Goal: Entertainment & Leisure: Browse casually

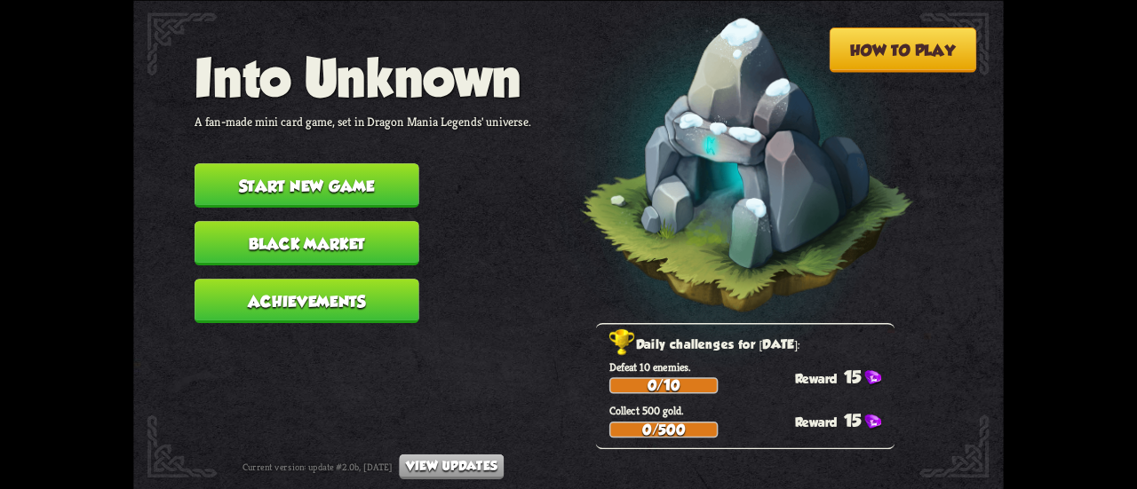
drag, startPoint x: 842, startPoint y: 120, endPoint x: 887, endPoint y: 61, distance: 74.1
click at [842, 120] on img at bounding box center [725, 169] width 381 height 395
click at [915, 35] on button "How to play" at bounding box center [902, 50] width 147 height 45
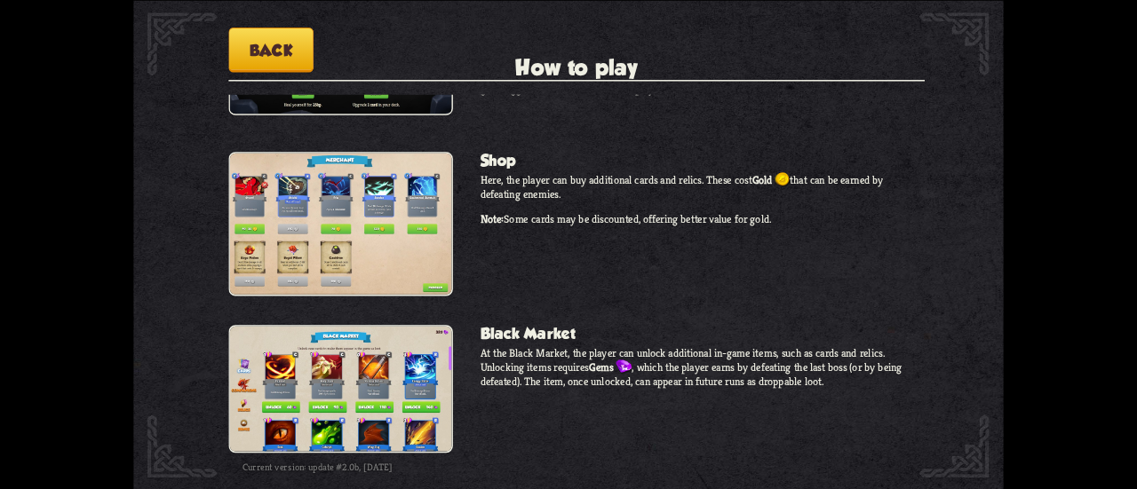
scroll to position [1355, 0]
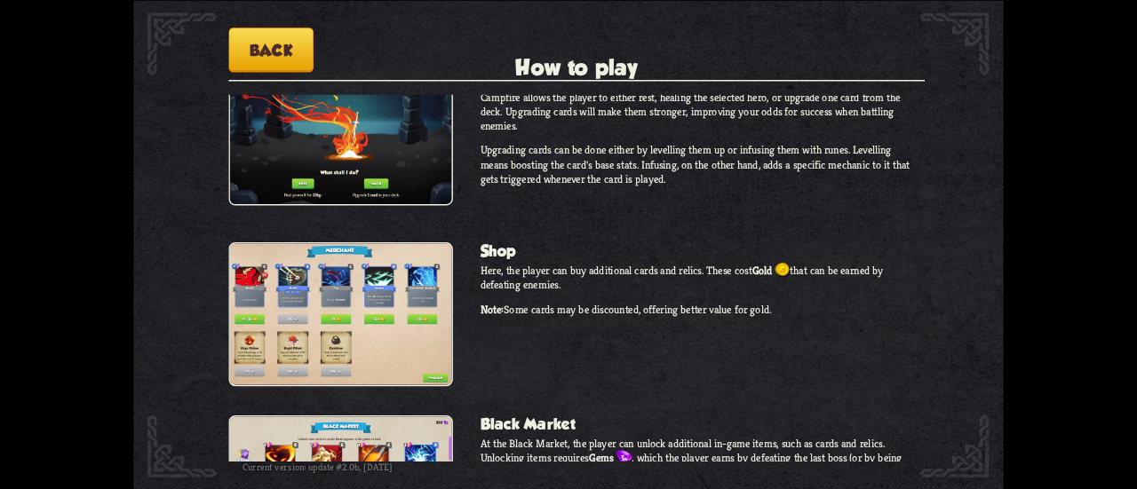
click at [242, 42] on button "Back" at bounding box center [270, 50] width 85 height 45
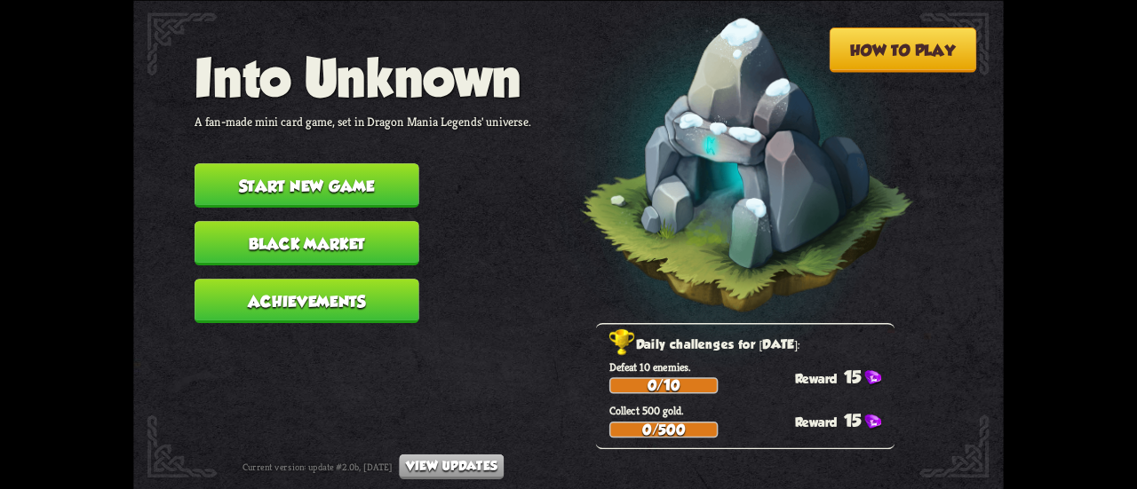
click at [357, 187] on button "Start new game" at bounding box center [307, 185] width 225 height 44
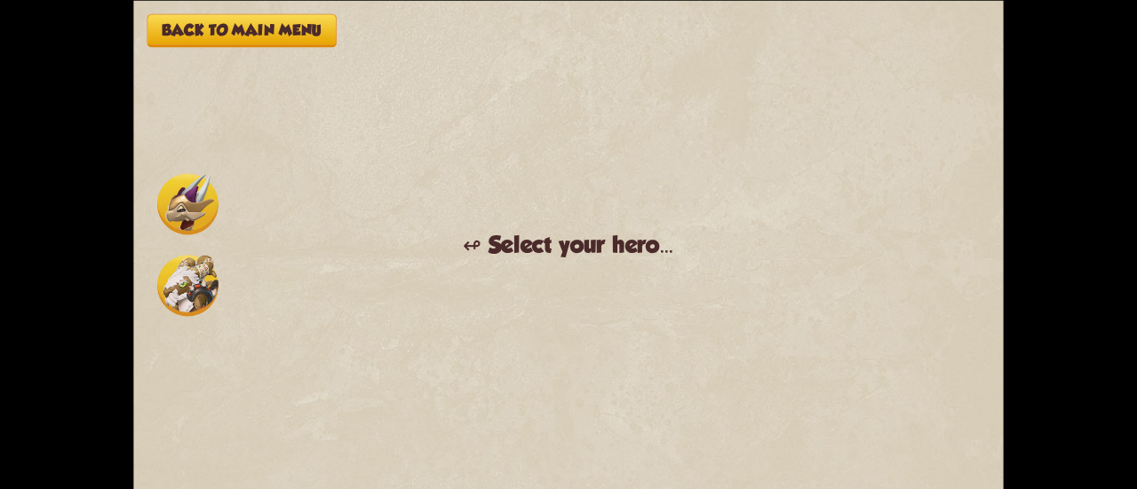
click at [203, 277] on img at bounding box center [187, 285] width 61 height 61
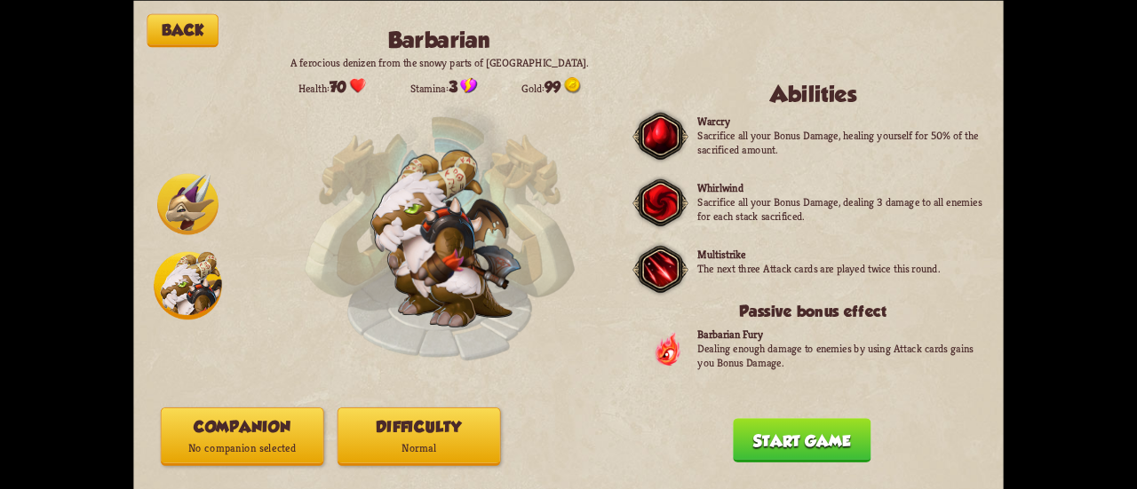
click at [171, 184] on img at bounding box center [187, 203] width 61 height 61
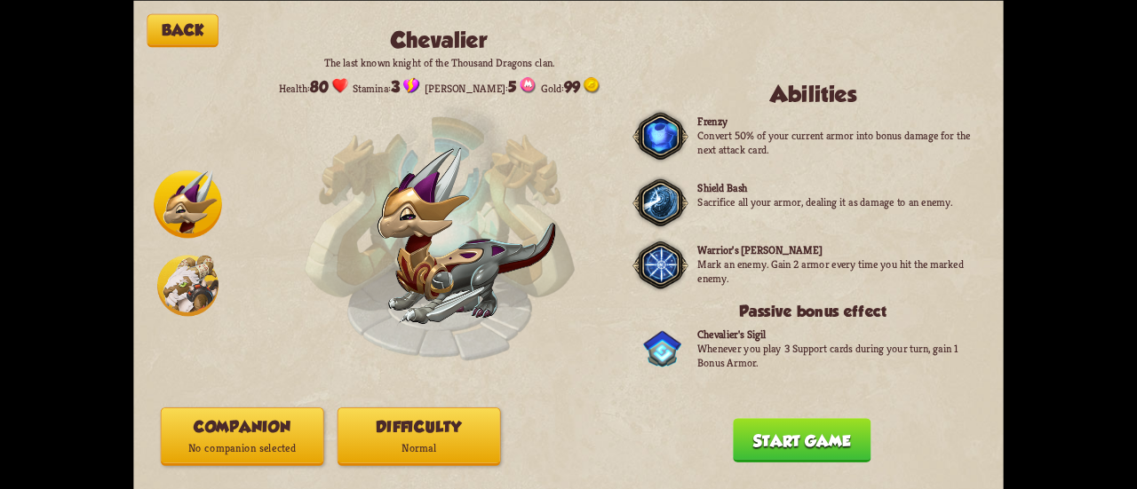
click at [162, 281] on img at bounding box center [187, 285] width 61 height 61
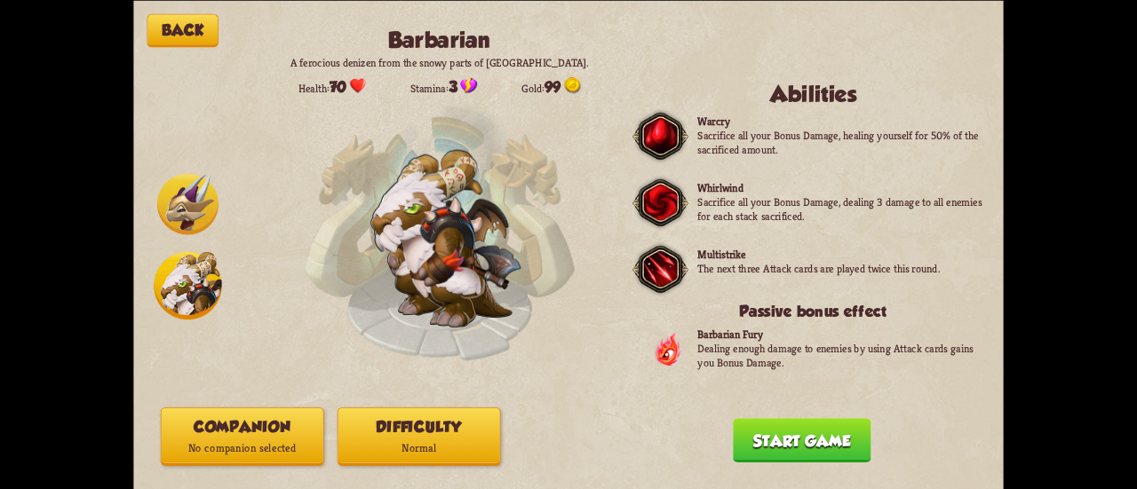
click at [162, 216] on img at bounding box center [187, 203] width 61 height 61
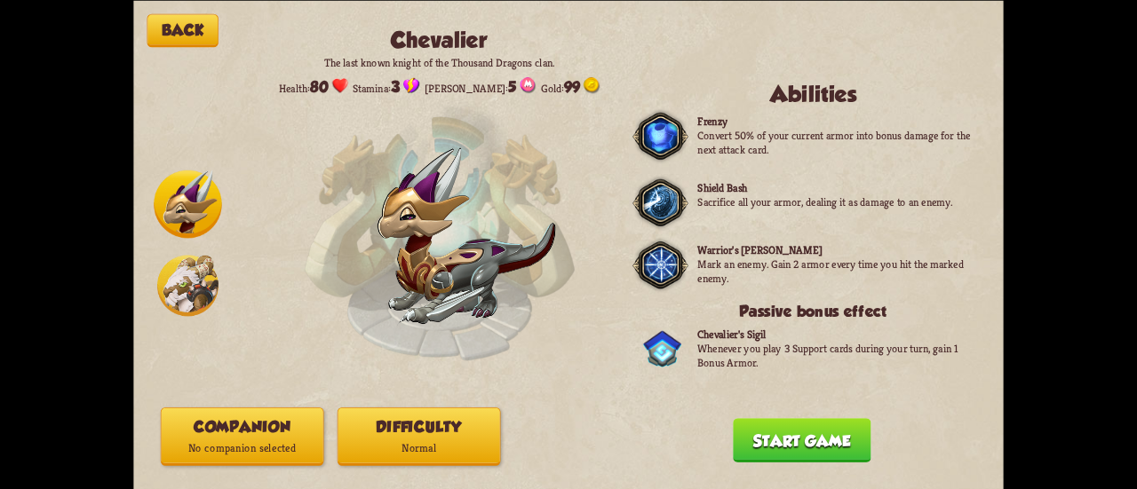
click at [174, 290] on img at bounding box center [187, 285] width 61 height 61
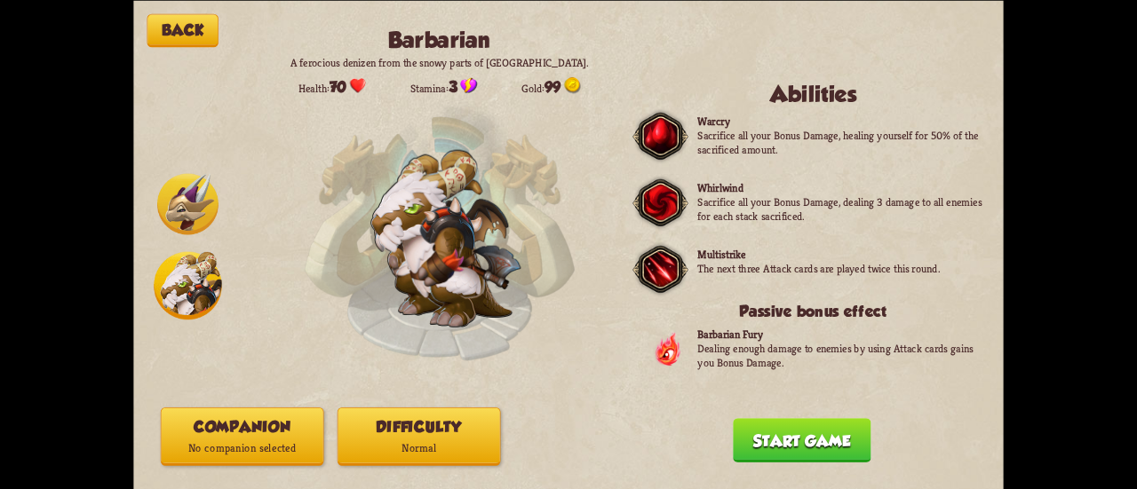
click at [174, 221] on img at bounding box center [187, 203] width 61 height 61
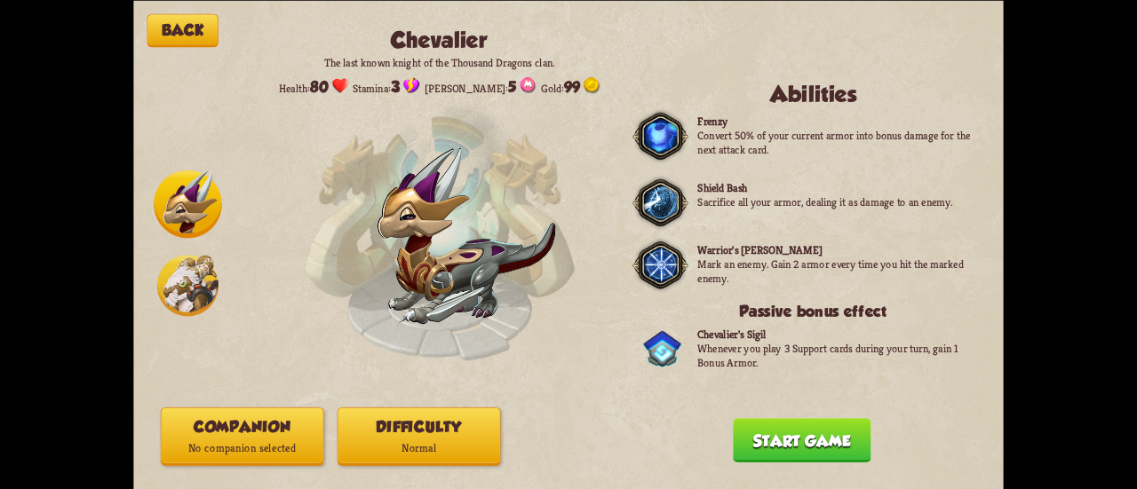
click at [185, 296] on img at bounding box center [187, 285] width 61 height 61
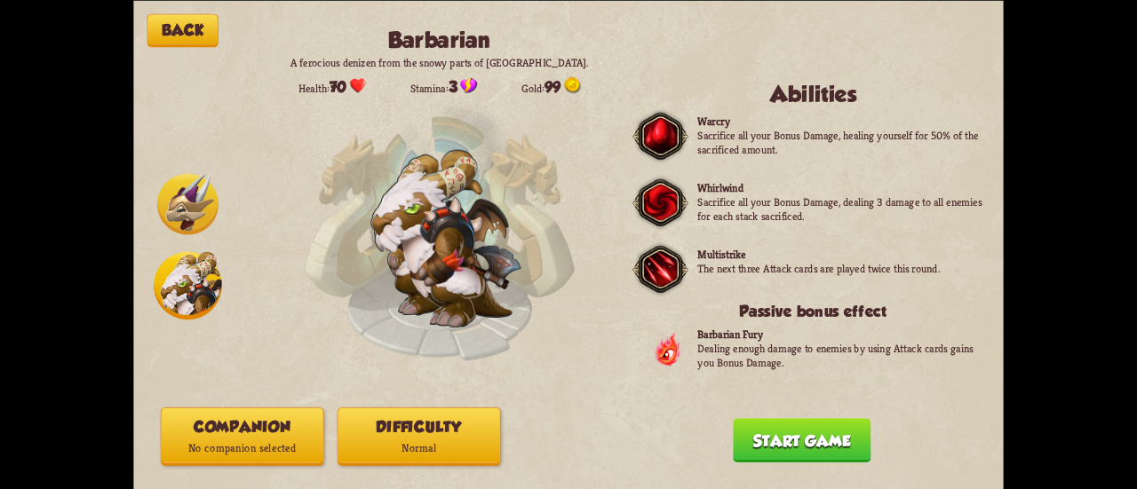
click at [180, 225] on img at bounding box center [187, 203] width 61 height 61
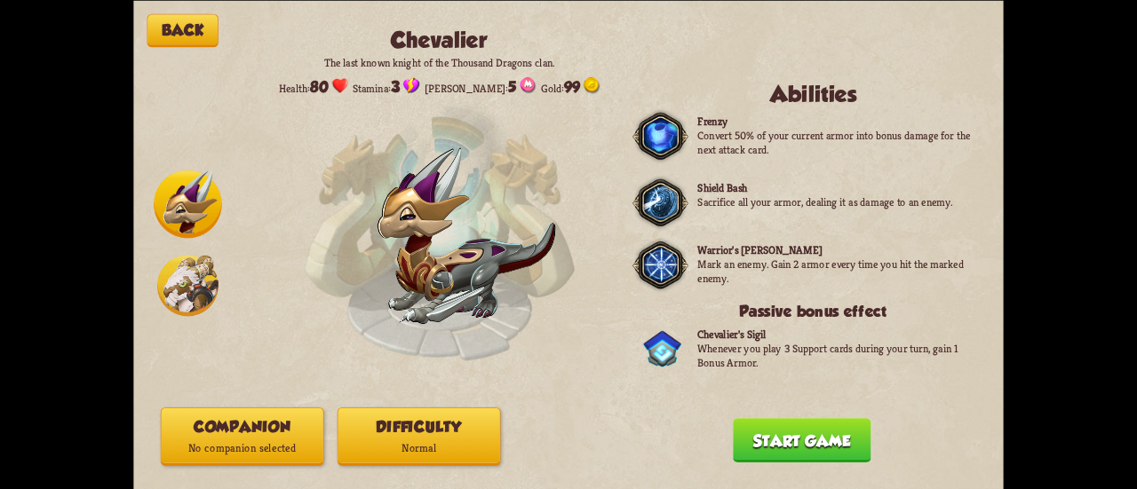
click at [183, 317] on div at bounding box center [188, 244] width 68 height 149
click at [187, 305] on img at bounding box center [187, 285] width 61 height 61
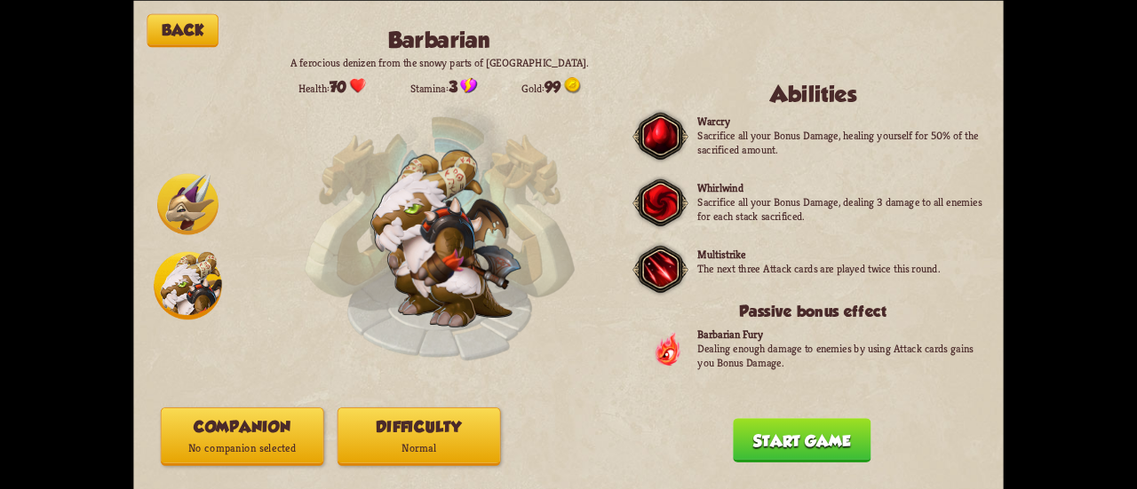
click at [193, 209] on img at bounding box center [187, 203] width 61 height 61
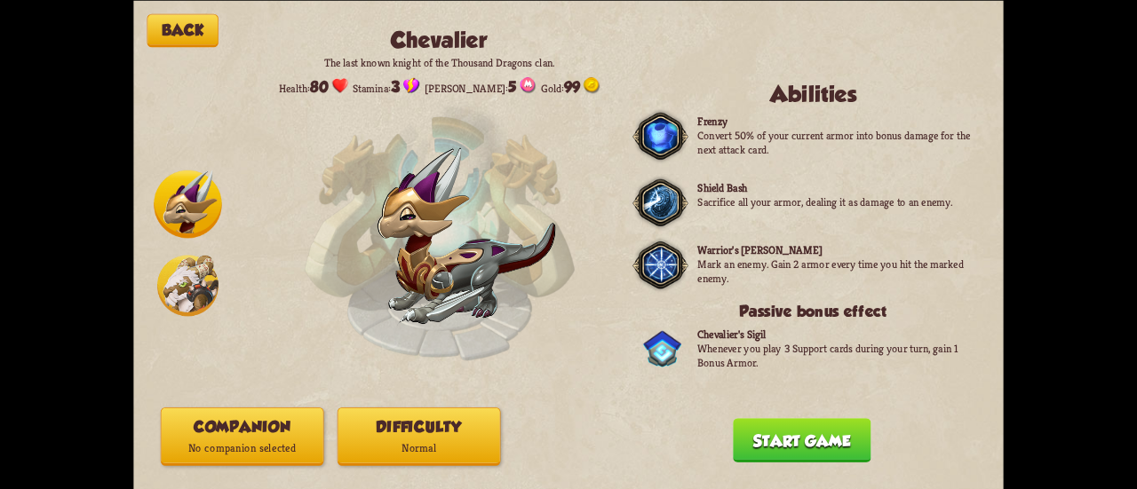
click at [197, 281] on img at bounding box center [187, 285] width 61 height 61
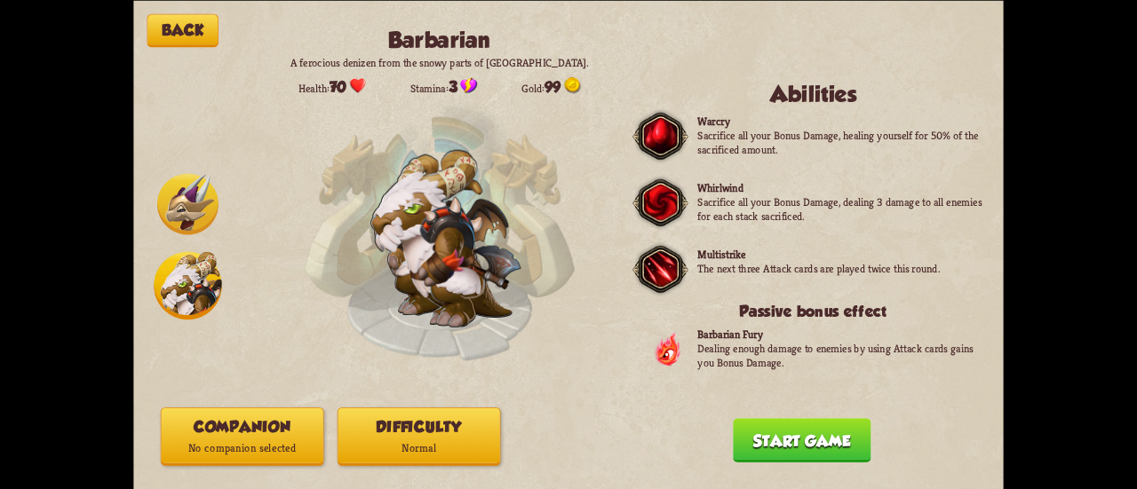
click at [790, 436] on button "Start game" at bounding box center [802, 440] width 138 height 44
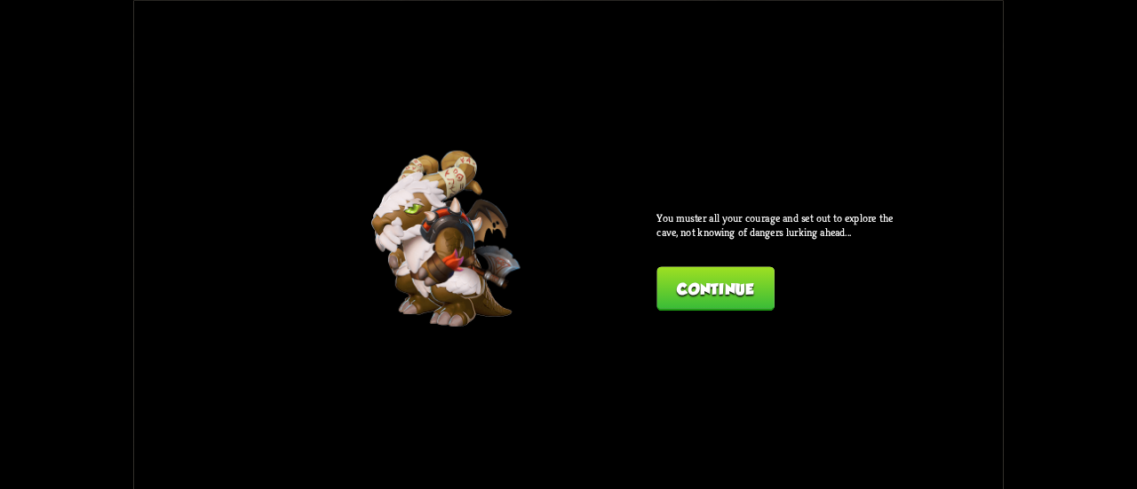
click at [678, 298] on button "Continue" at bounding box center [714, 288] width 117 height 44
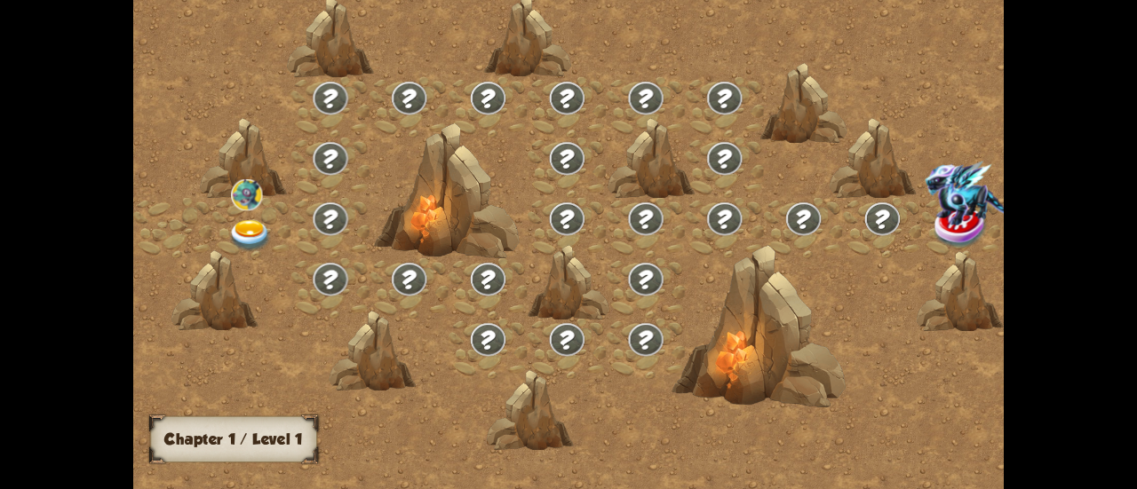
click at [691, 198] on div at bounding box center [671, 253] width 1077 height 508
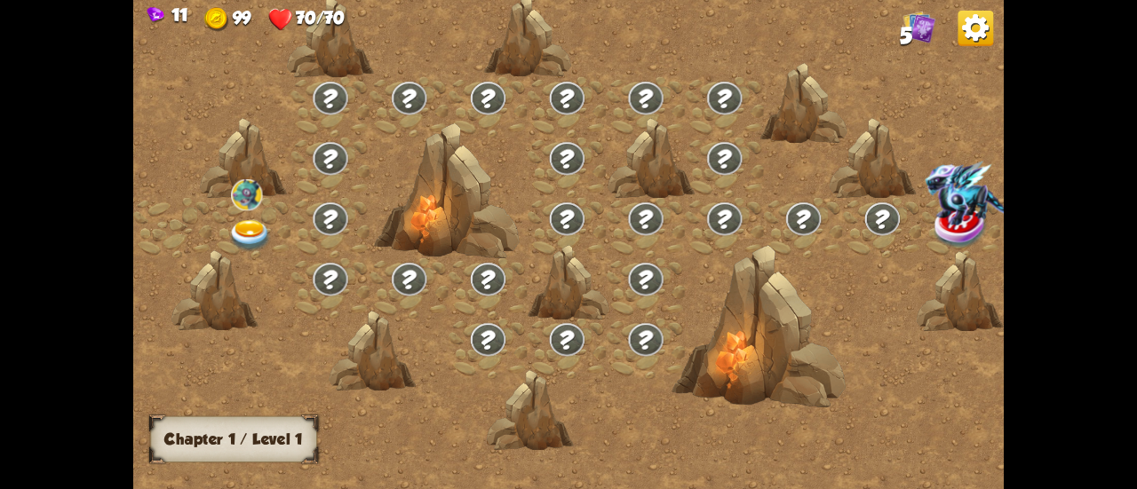
click at [247, 212] on div at bounding box center [251, 228] width 79 height 60
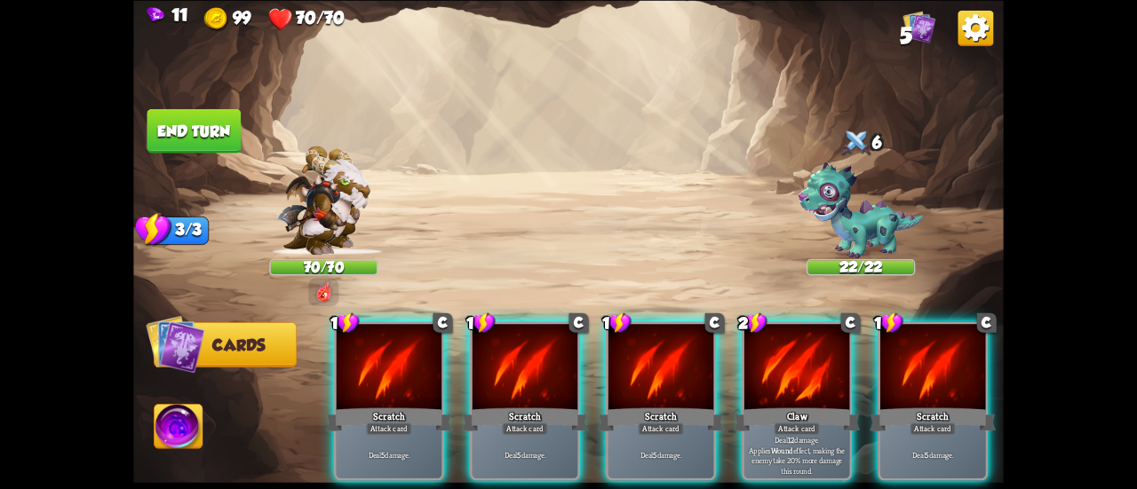
click at [166, 445] on img at bounding box center [179, 428] width 48 height 49
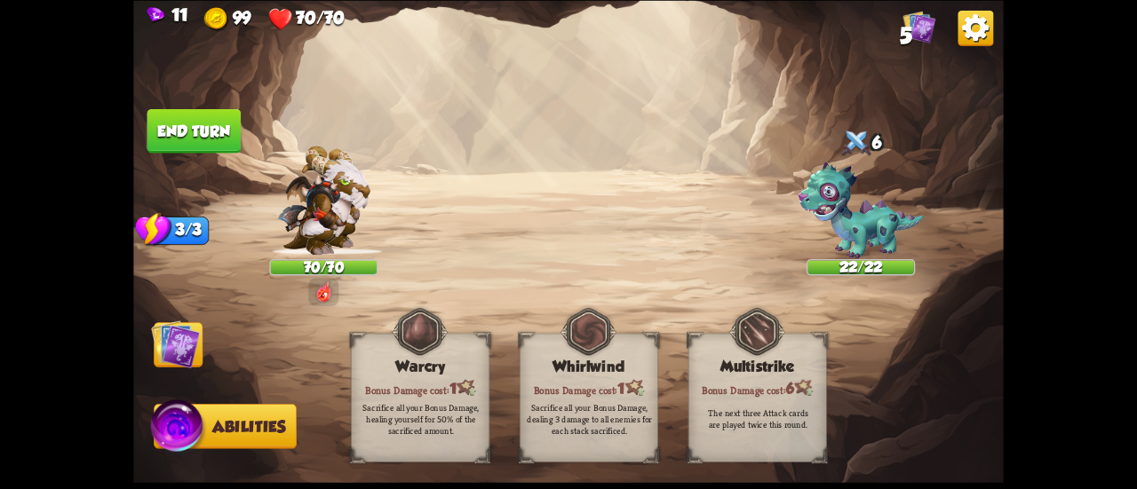
click at [166, 438] on img at bounding box center [179, 429] width 58 height 59
click at [469, 405] on div "Sacrifice all your Bonus Damage, healing yourself for 50% of the sacrificed amo…" at bounding box center [421, 418] width 125 height 35
click at [583, 381] on div "Bonus Damage cost: 1" at bounding box center [590, 387] width 138 height 20
click at [798, 375] on div "Multistrike Bonus Damage cost: 6 The next three Attack cards are played twice t…" at bounding box center [757, 397] width 139 height 129
click at [773, 381] on div "Bonus Damage cost: 6" at bounding box center [757, 387] width 138 height 20
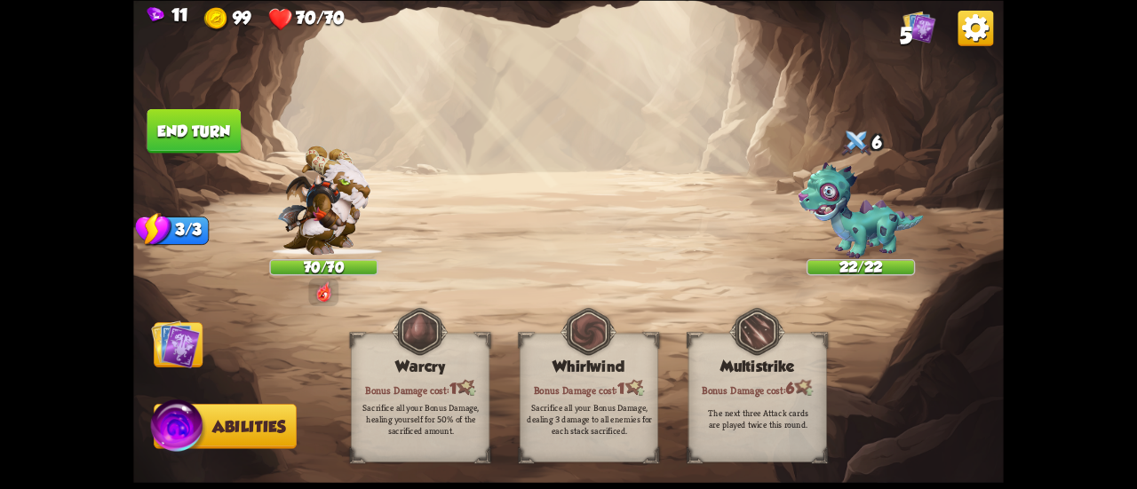
click at [773, 381] on div "Bonus Damage cost: 6" at bounding box center [757, 387] width 138 height 20
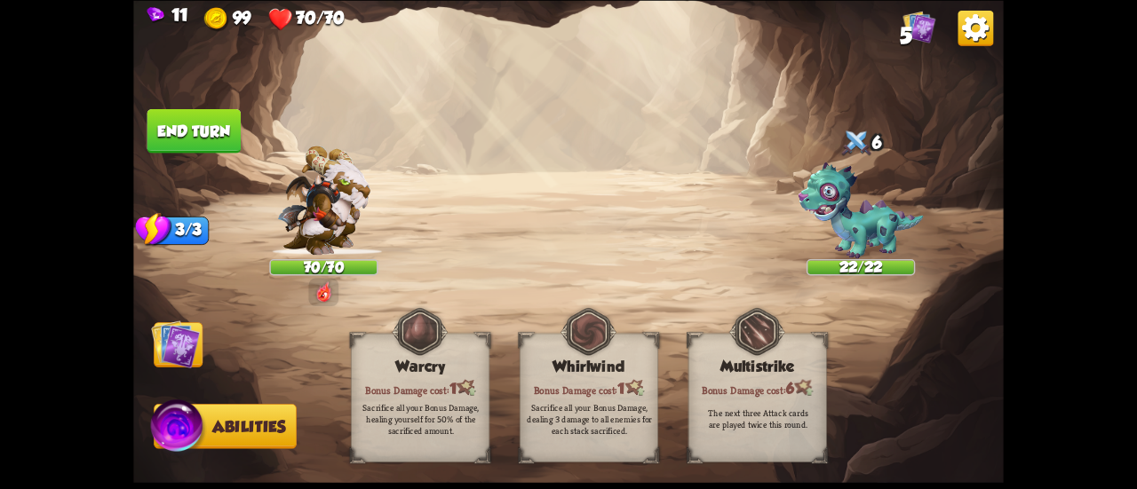
click at [773, 381] on div "Bonus Damage cost: 6" at bounding box center [757, 387] width 138 height 20
click at [165, 366] on img at bounding box center [175, 344] width 49 height 49
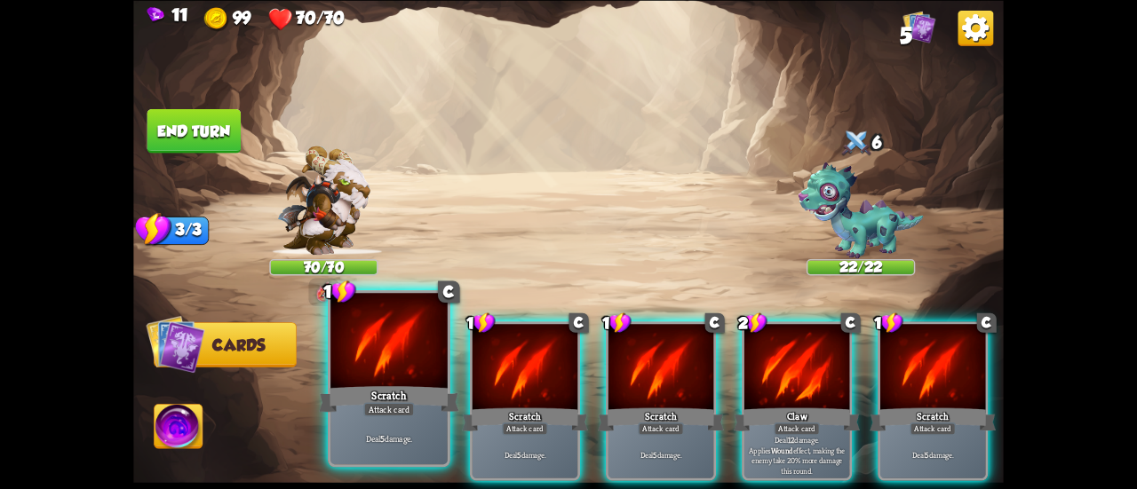
click at [408, 369] on div at bounding box center [388, 342] width 117 height 99
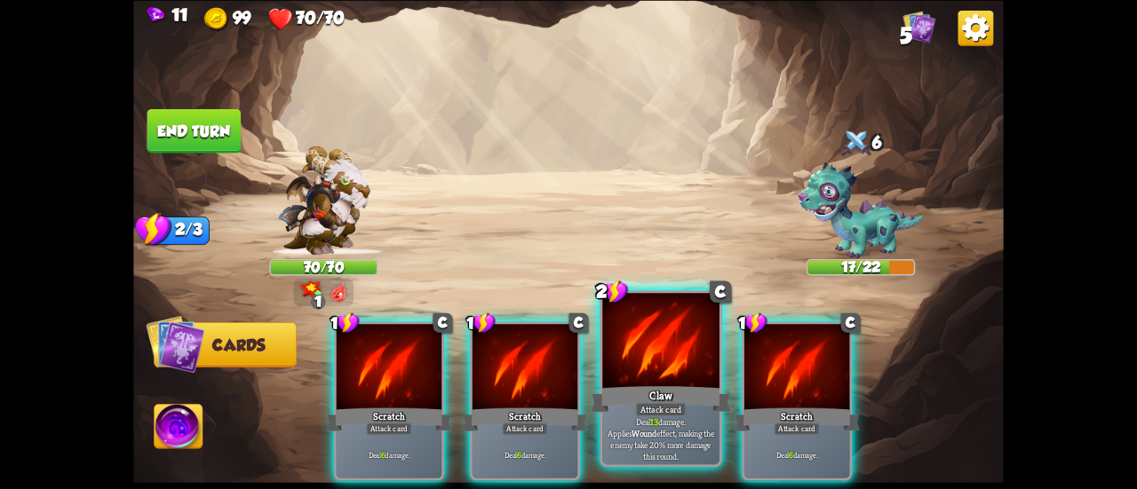
click at [664, 407] on div "Attack card" at bounding box center [660, 409] width 51 height 14
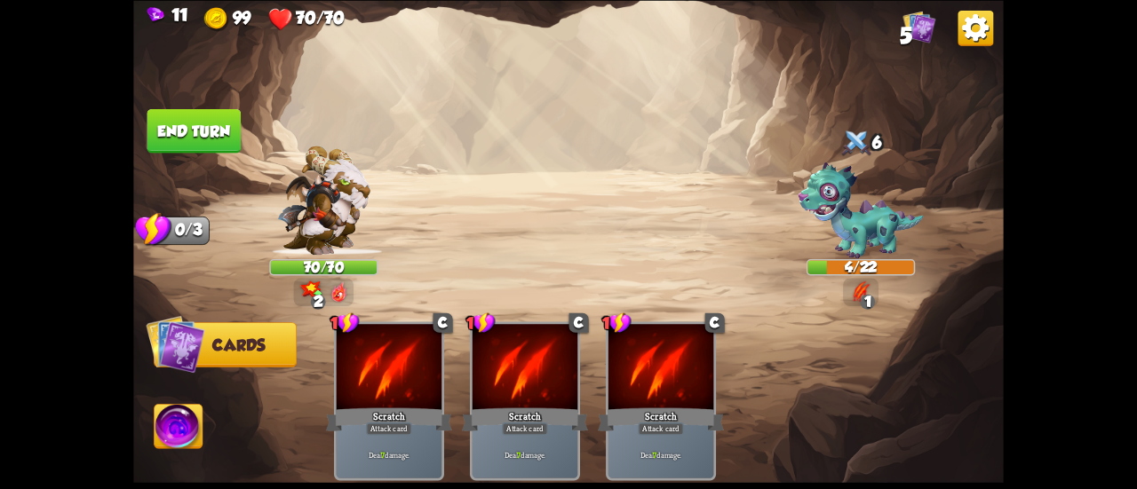
click at [195, 139] on button "End turn" at bounding box center [194, 130] width 94 height 44
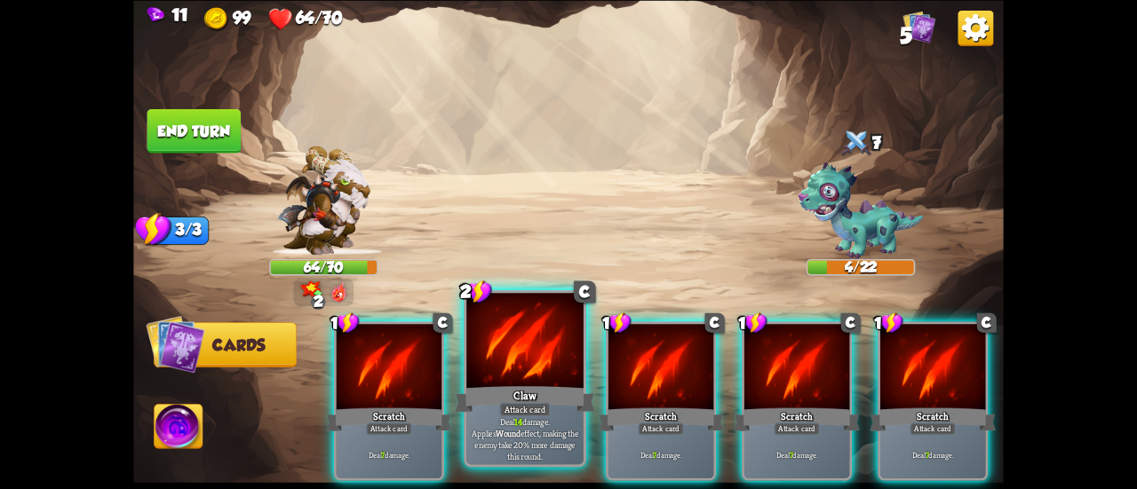
click at [511, 370] on div at bounding box center [524, 342] width 117 height 99
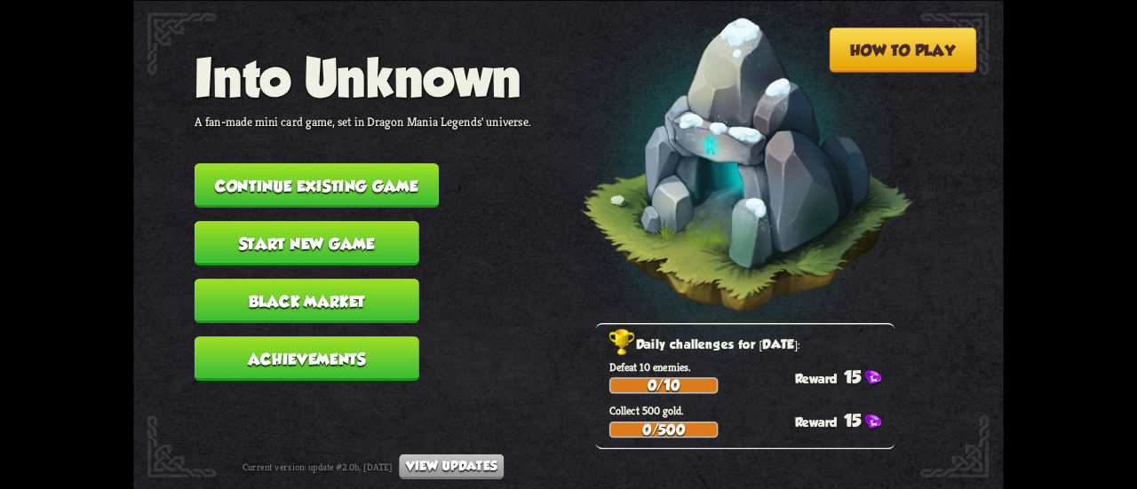
click at [358, 313] on button "Black Market" at bounding box center [307, 301] width 225 height 44
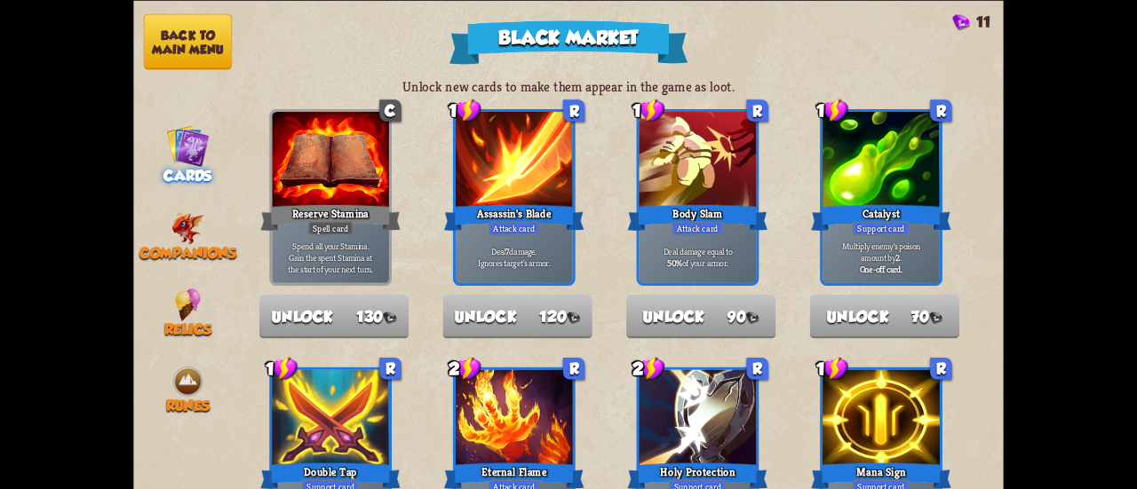
click at [178, 263] on nav "Back to main menu Cards Companions Relics Runes" at bounding box center [187, 244] width 108 height 489
click at [182, 296] on img at bounding box center [188, 304] width 26 height 33
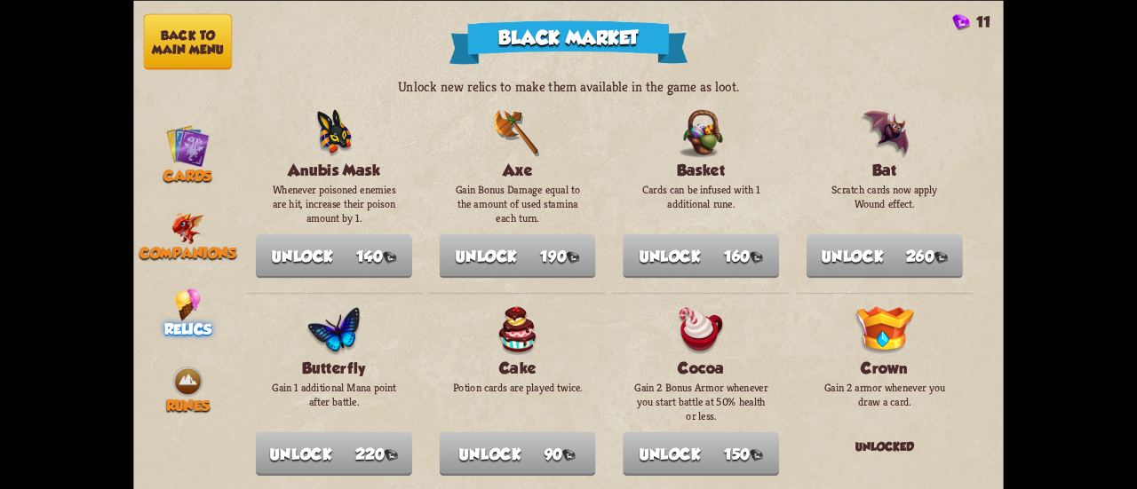
click at [201, 350] on nav "Back to main menu Cards Companions Relics Runes" at bounding box center [187, 244] width 108 height 489
click at [183, 372] on img at bounding box center [187, 381] width 33 height 33
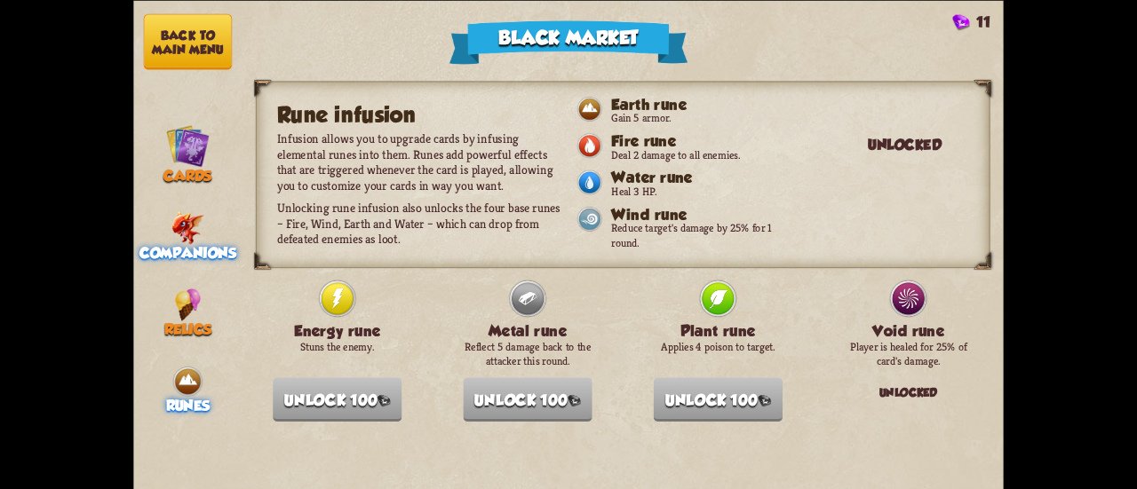
click at [201, 214] on img at bounding box center [187, 227] width 33 height 33
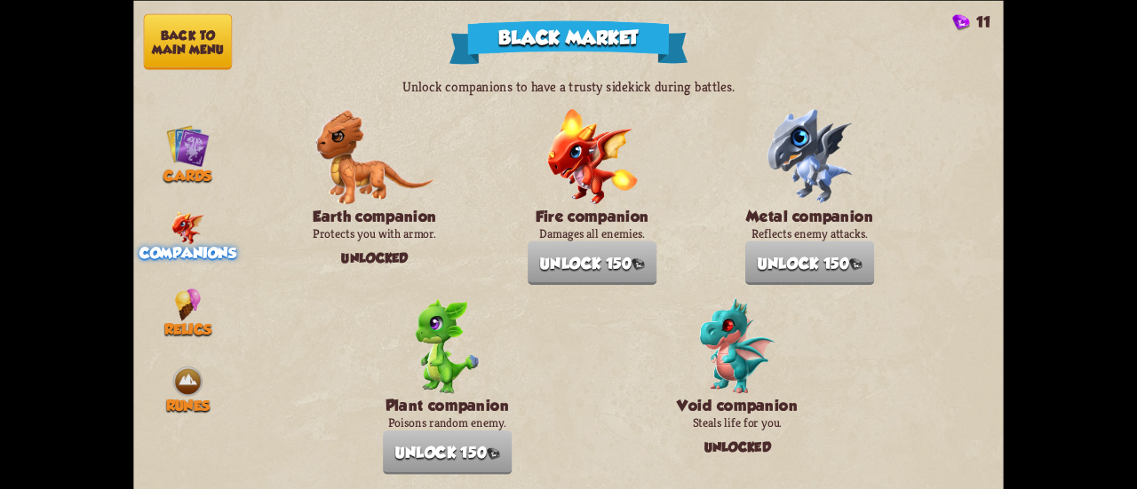
click at [350, 243] on div "Unlocked" at bounding box center [374, 258] width 129 height 34
click at [195, 39] on button "Back to main menu" at bounding box center [188, 41] width 88 height 56
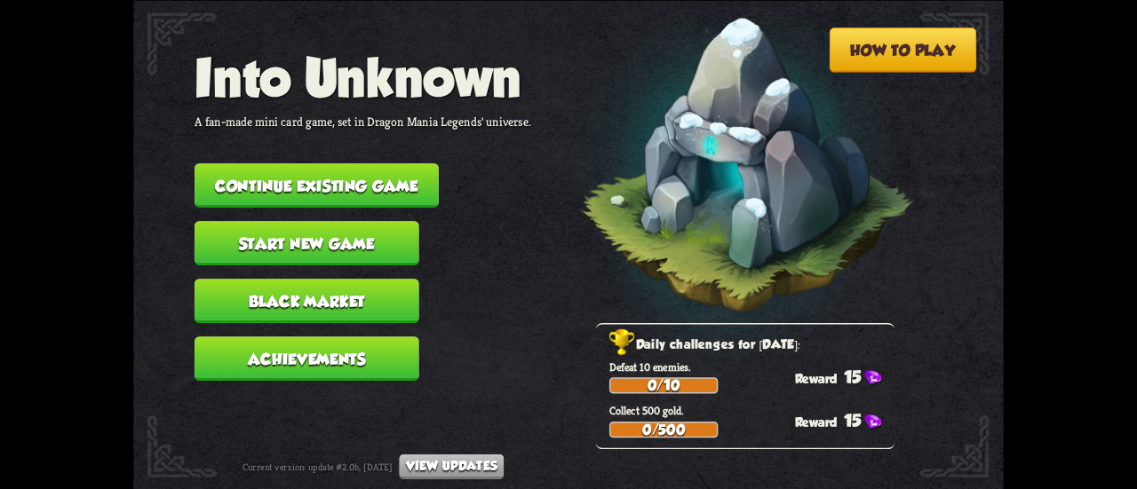
click at [290, 297] on button "Black Market" at bounding box center [307, 301] width 225 height 44
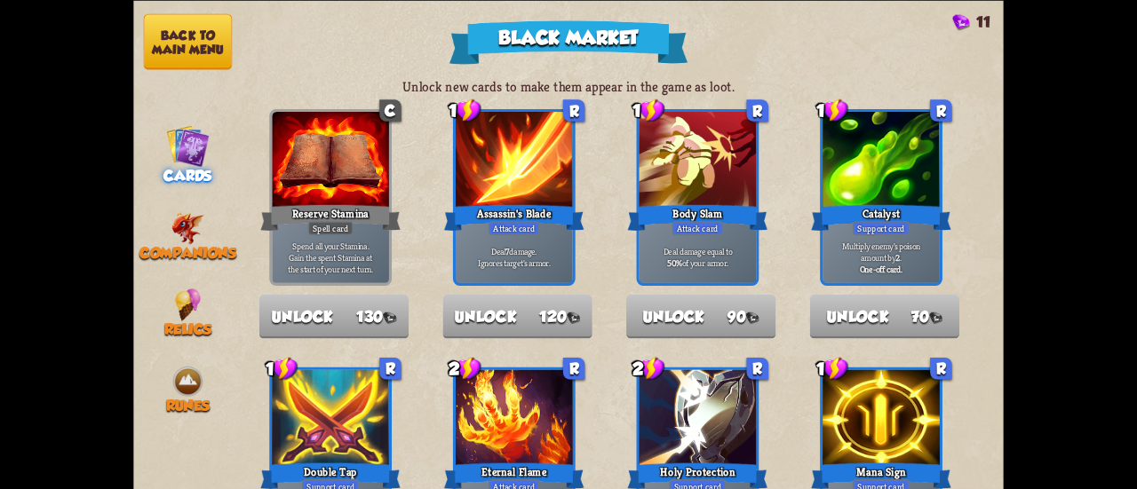
click at [169, 71] on nav "Back to main menu Cards Companions Relics Runes" at bounding box center [187, 244] width 108 height 489
click at [197, 60] on button "Back to main menu" at bounding box center [188, 41] width 88 height 56
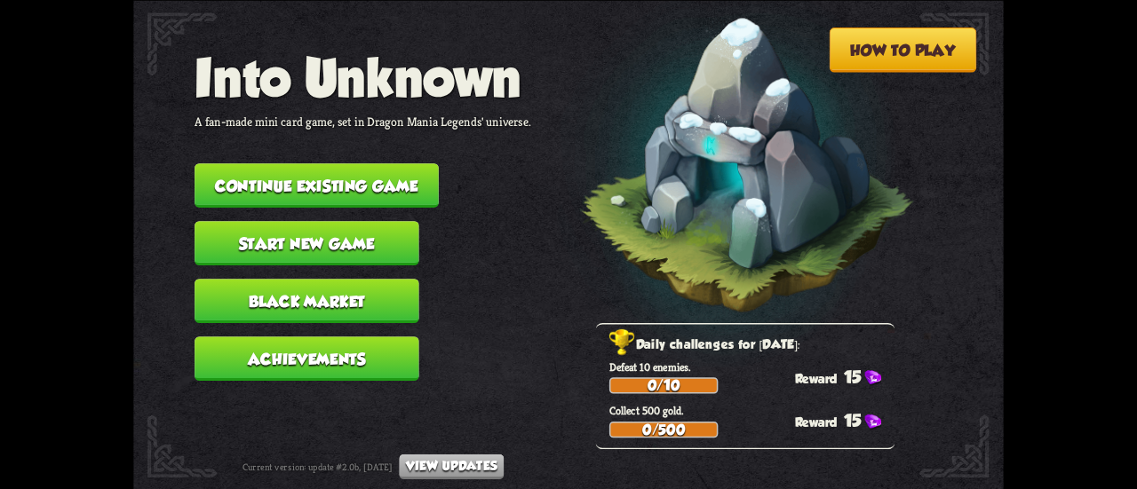
drag, startPoint x: 306, startPoint y: 379, endPoint x: 307, endPoint y: 348, distance: 31.1
click at [307, 377] on nav "Into Unknown A fan-made mini card game, set in Dragon Mania Legends' universe. …" at bounding box center [363, 221] width 337 height 346
click at [307, 348] on button "Achievements" at bounding box center [307, 359] width 225 height 44
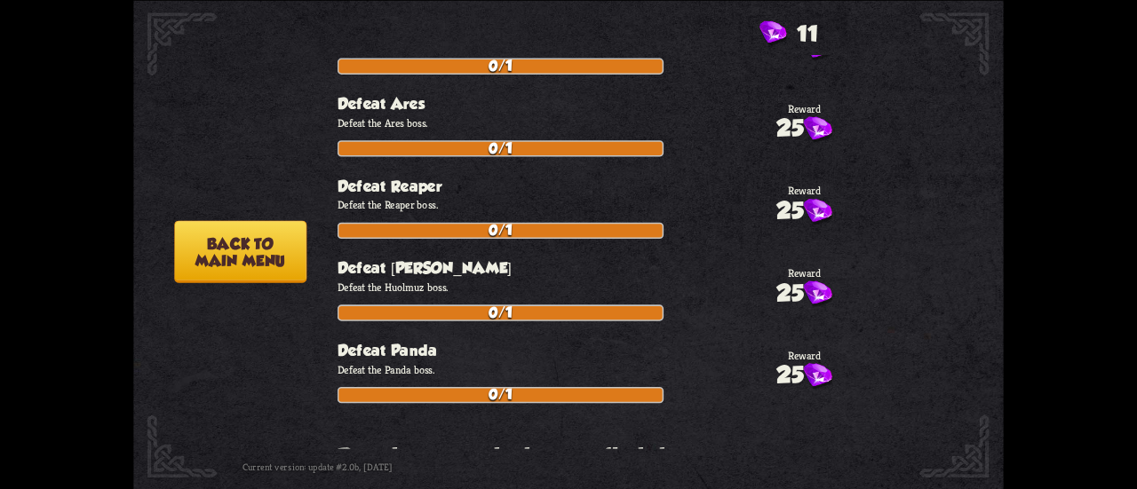
scroll to position [2487, 0]
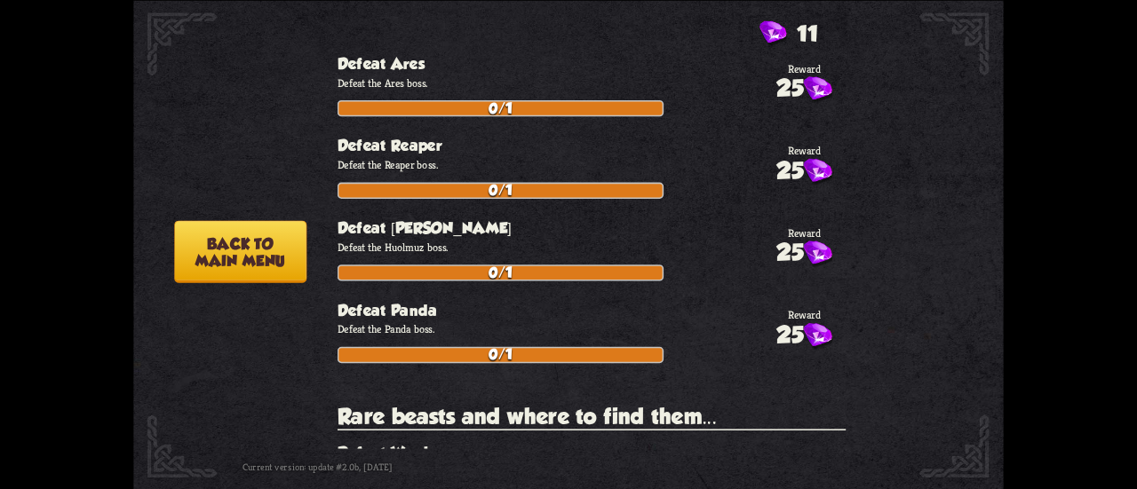
click at [250, 265] on button "Back to main menu" at bounding box center [240, 251] width 132 height 62
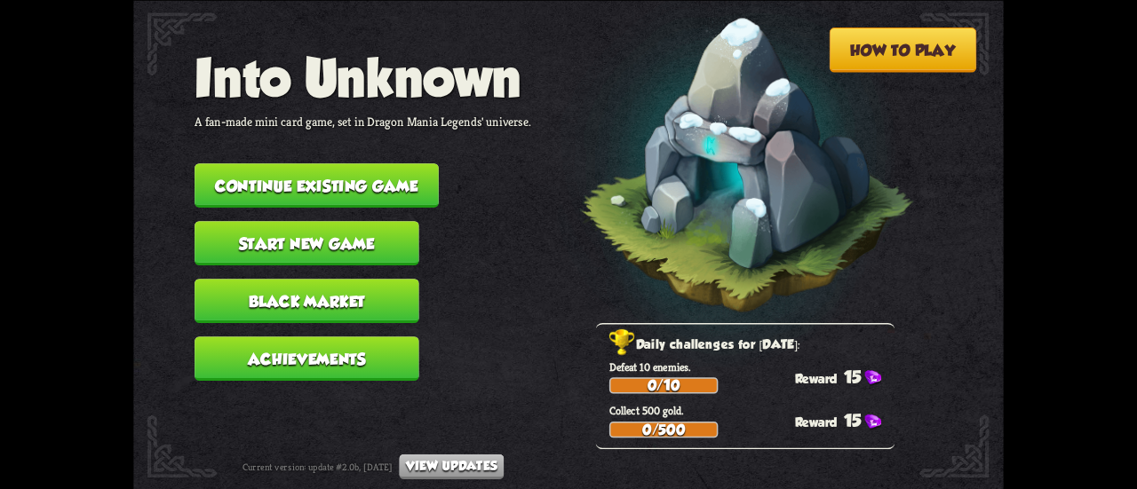
click at [337, 186] on button "Continue existing game" at bounding box center [317, 185] width 244 height 44
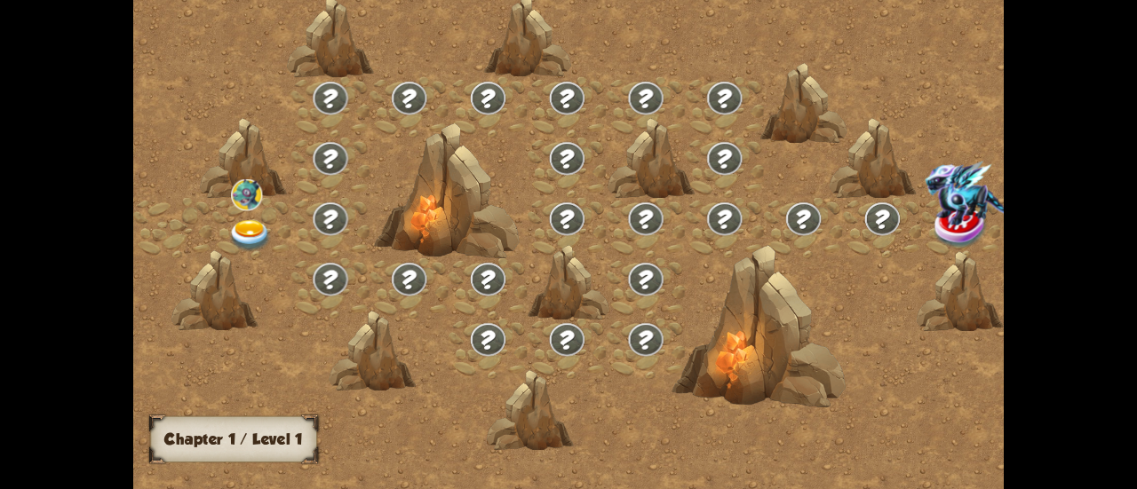
click at [229, 205] on div at bounding box center [251, 228] width 79 height 60
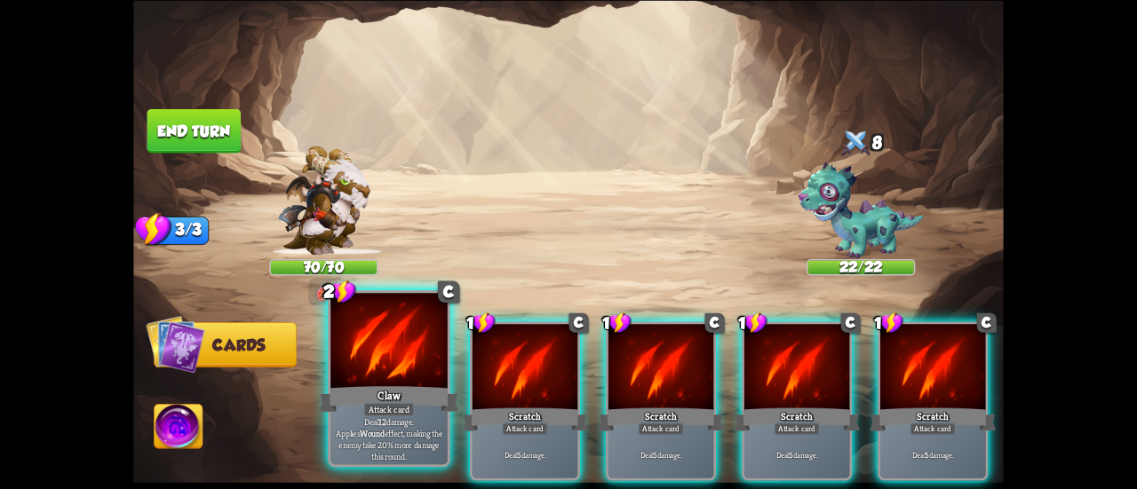
click at [411, 363] on div at bounding box center [388, 342] width 117 height 99
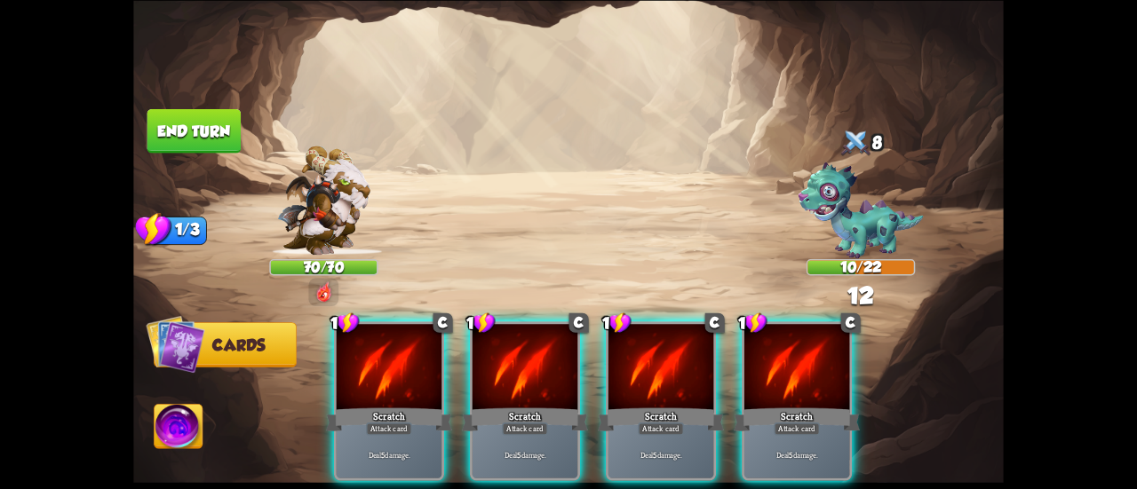
click at [411, 363] on div at bounding box center [389, 368] width 105 height 89
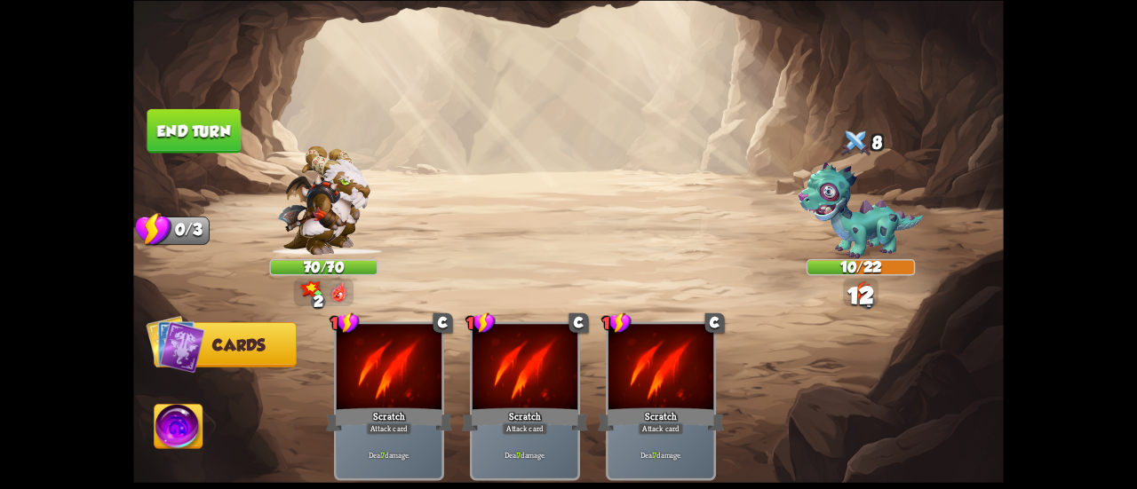
click at [199, 129] on button "End turn" at bounding box center [194, 130] width 94 height 44
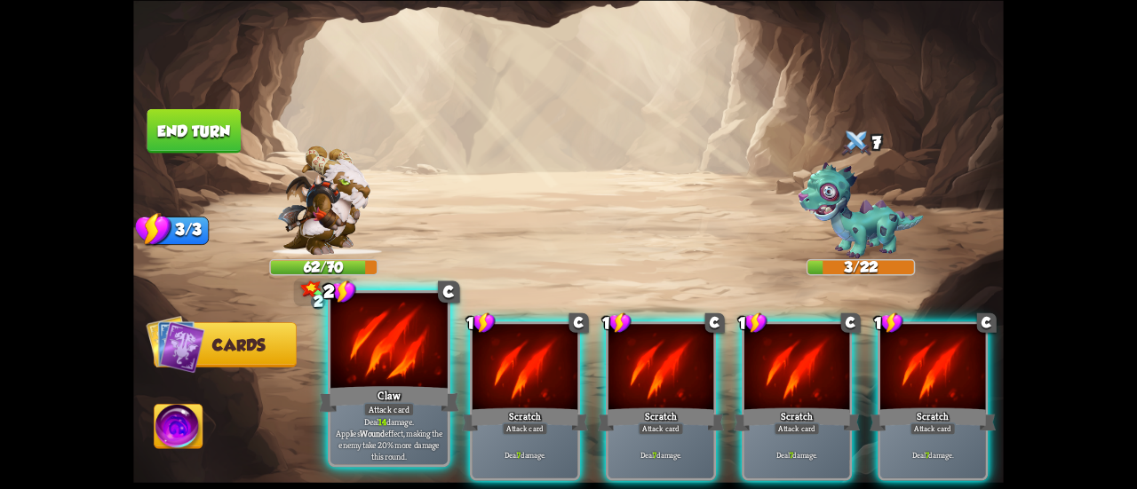
click at [373, 388] on div "Claw" at bounding box center [389, 399] width 140 height 31
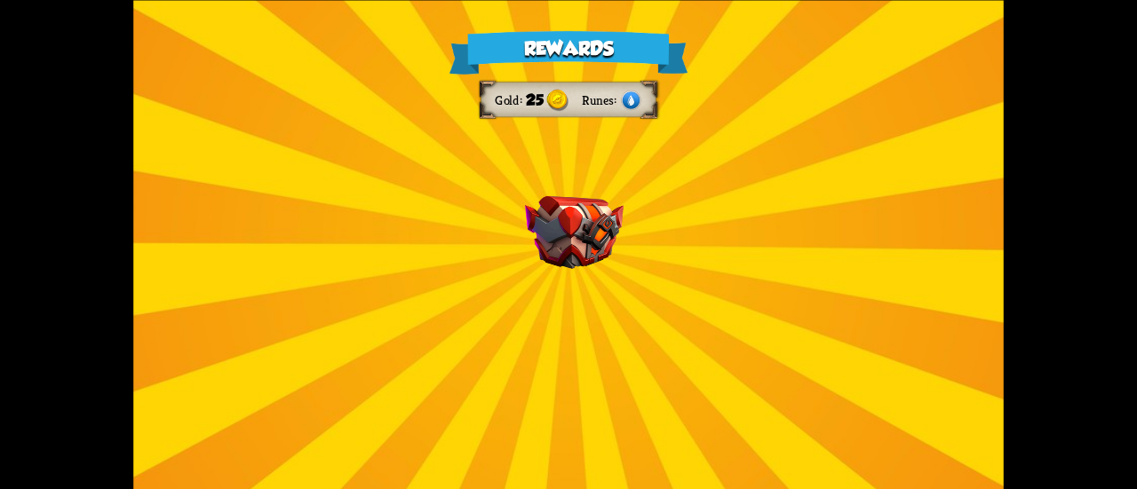
click at [460, 299] on div "Rewards Gold 25 Runes Select a card 1 C Riposte Attack card Deal 5 damage. If t…" at bounding box center [568, 244] width 870 height 489
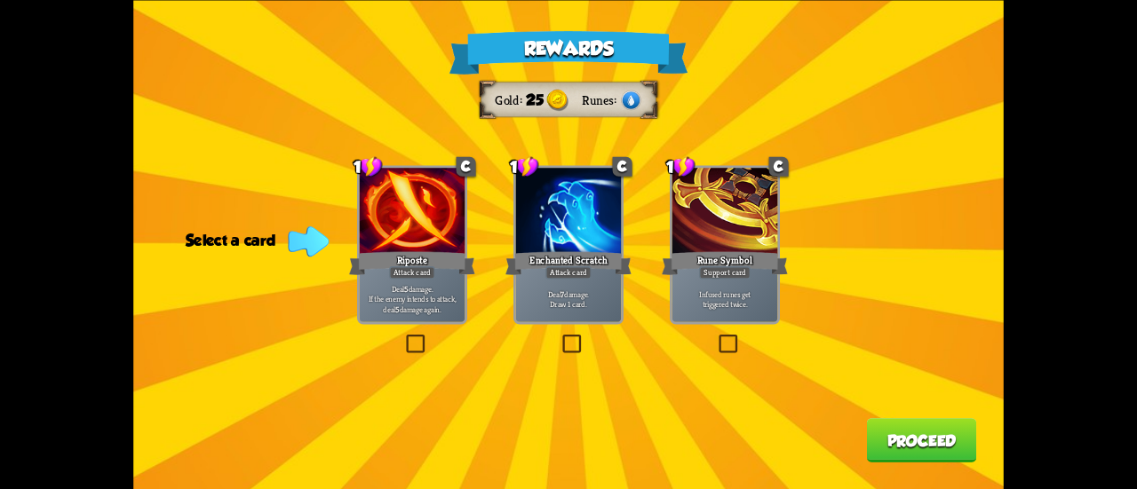
click at [725, 330] on div "Rewards Gold 25 Runes Select a card 1 C Riposte Attack card Deal 5 damage. If t…" at bounding box center [568, 244] width 870 height 489
click at [742, 356] on div "Rewards Gold 25 Runes Select a card 1 C Riposte Attack card Deal 5 damage. If t…" at bounding box center [568, 244] width 870 height 489
click at [716, 337] on label at bounding box center [716, 337] width 0 height 0
click at [0, 0] on input "checkbox" at bounding box center [0, 0] width 0 height 0
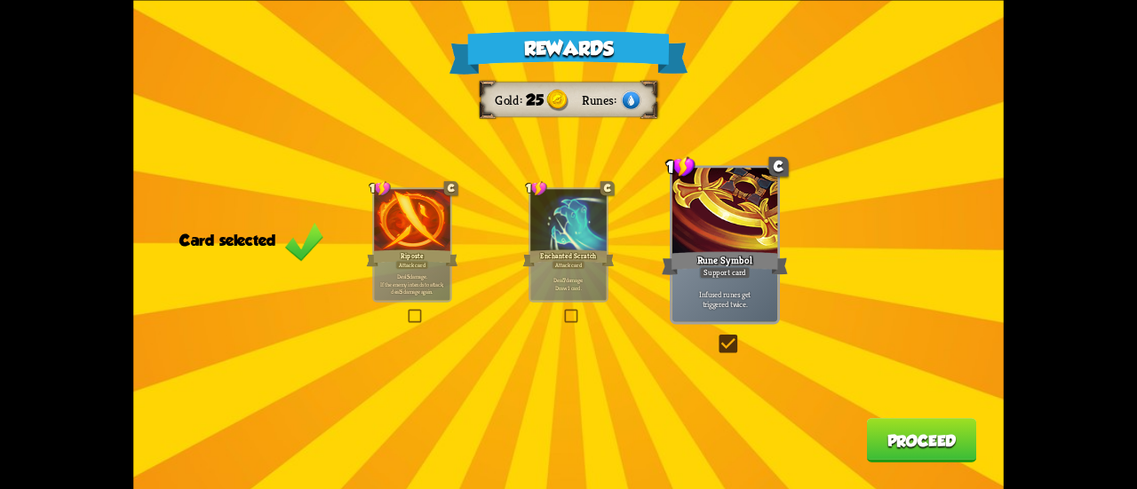
click at [908, 455] on button "Proceed" at bounding box center [922, 440] width 110 height 44
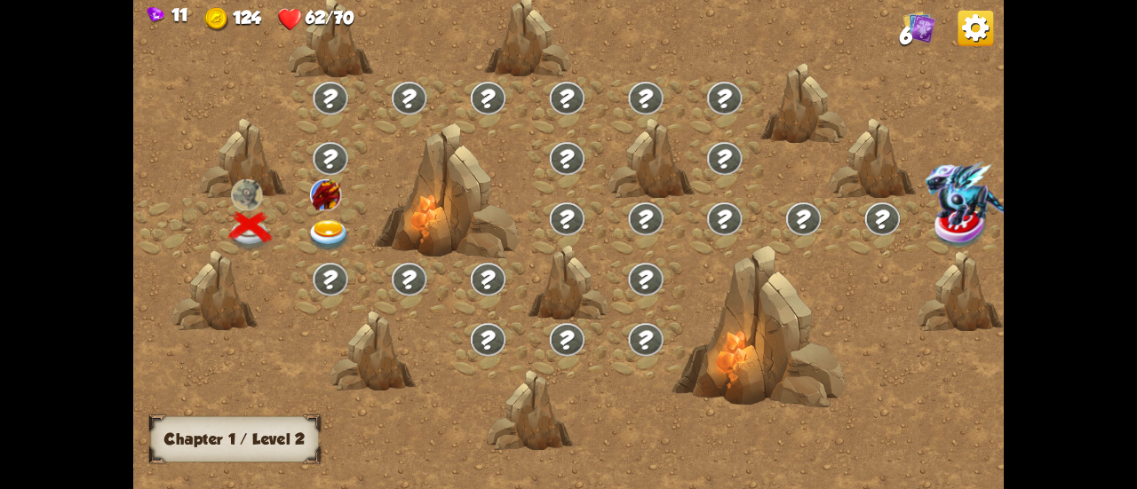
click at [319, 217] on div at bounding box center [330, 228] width 79 height 60
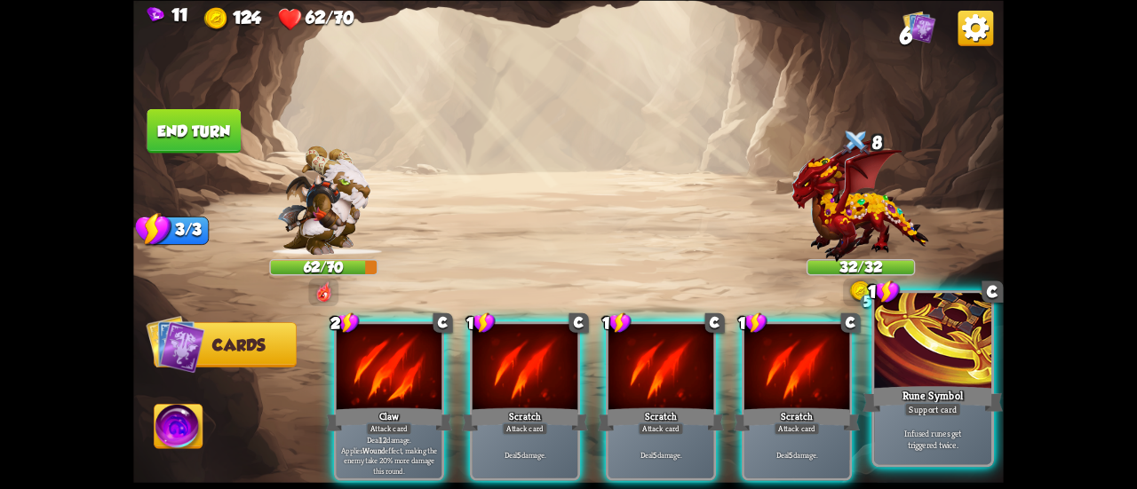
click at [905, 352] on div at bounding box center [932, 342] width 117 height 99
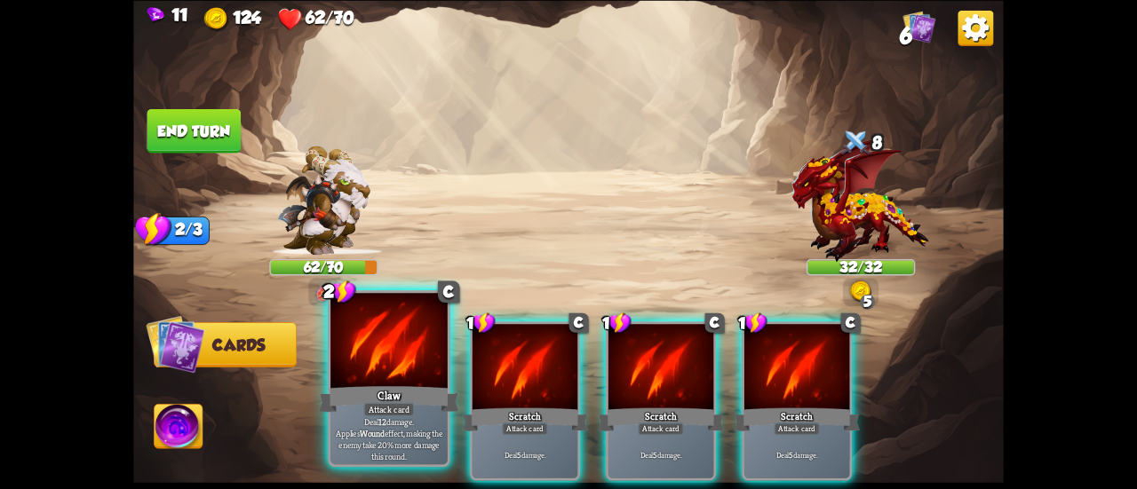
click at [342, 442] on p "Deal 12 damage. Applies Wound effect, making the enemy take 20% more damage thi…" at bounding box center [388, 439] width 111 height 46
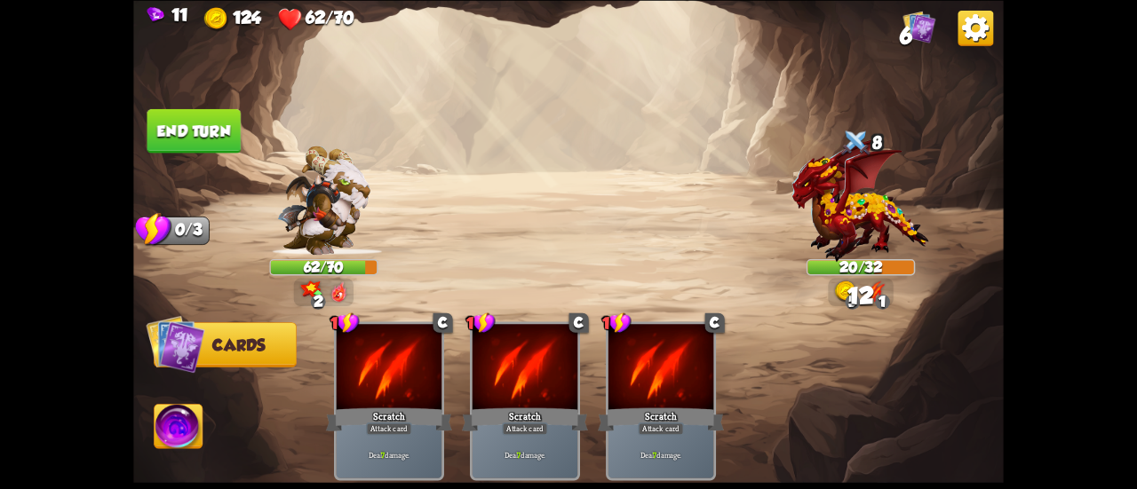
click at [204, 126] on button "End turn" at bounding box center [194, 130] width 94 height 44
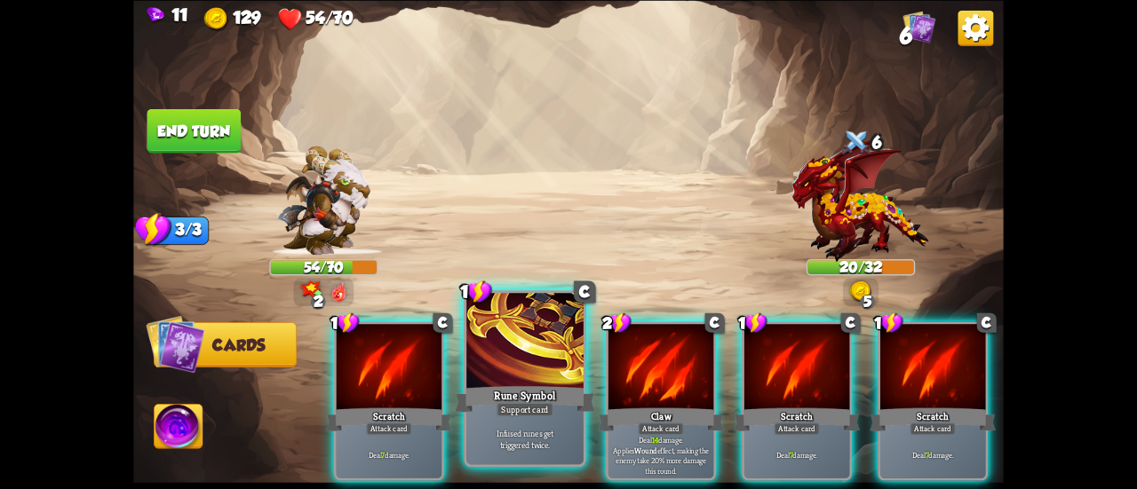
click at [544, 353] on div at bounding box center [524, 342] width 117 height 99
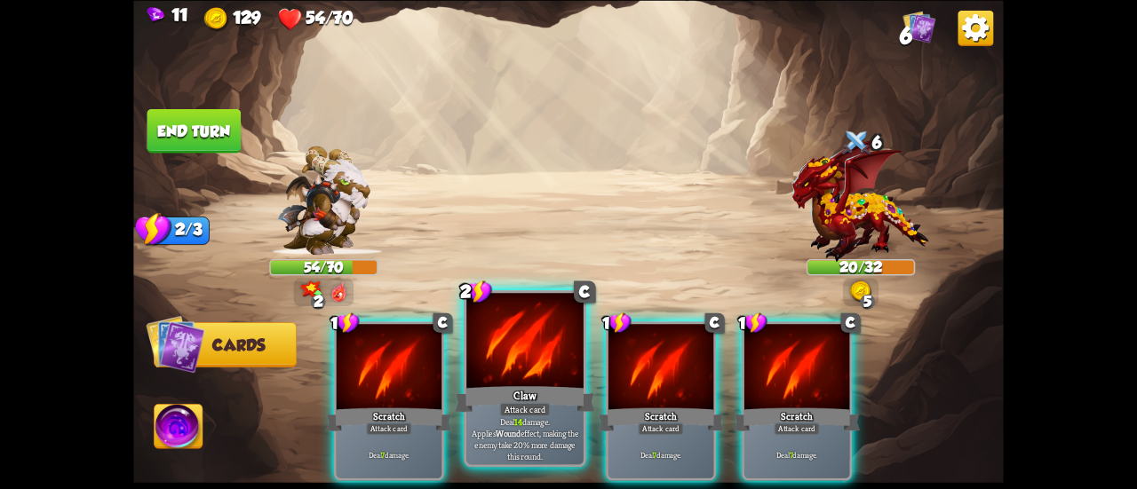
click at [517, 335] on div at bounding box center [524, 342] width 117 height 99
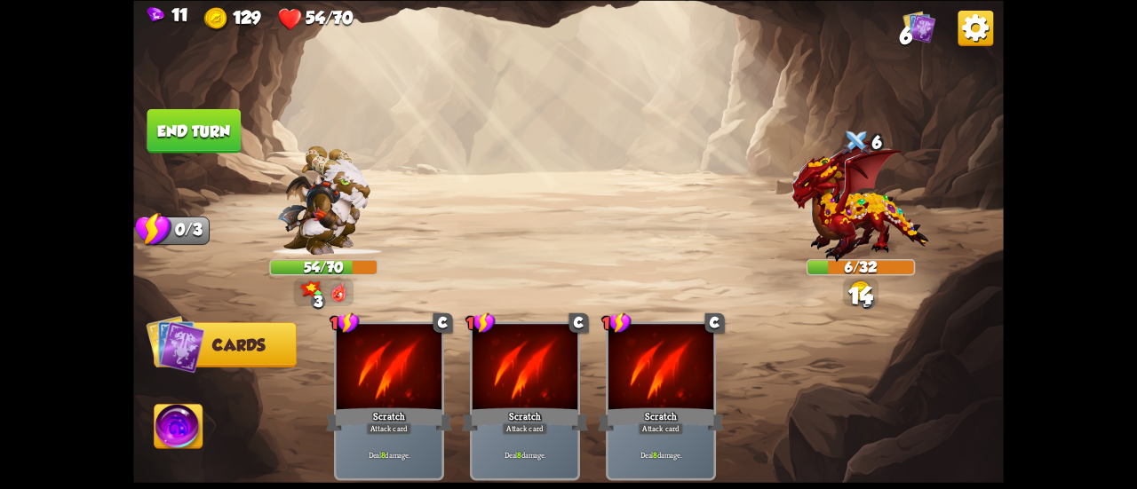
click at [173, 133] on button "End turn" at bounding box center [194, 130] width 94 height 44
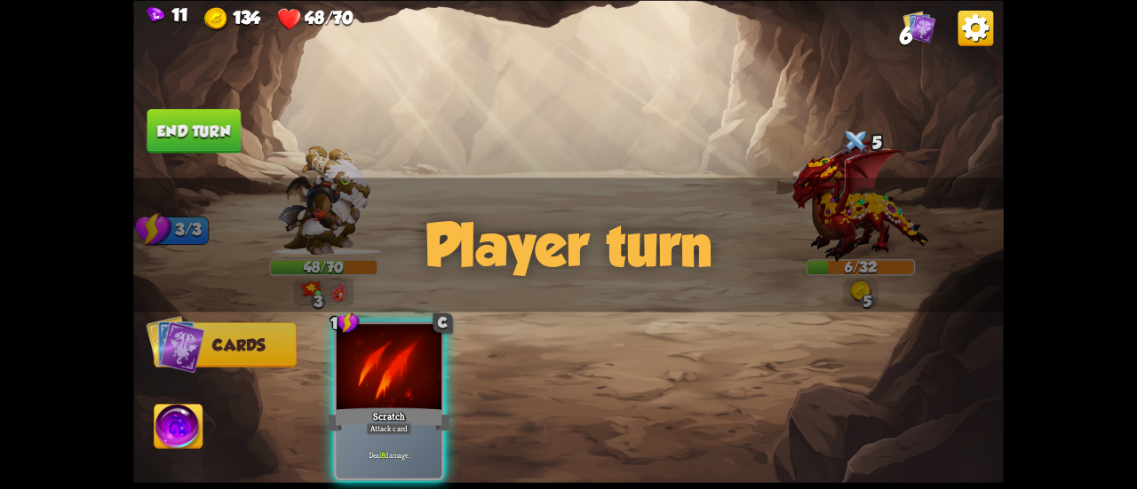
drag, startPoint x: 396, startPoint y: 481, endPoint x: 373, endPoint y: 486, distance: 23.5
click at [385, 463] on div "Deal 8 damage." at bounding box center [389, 456] width 105 height 46
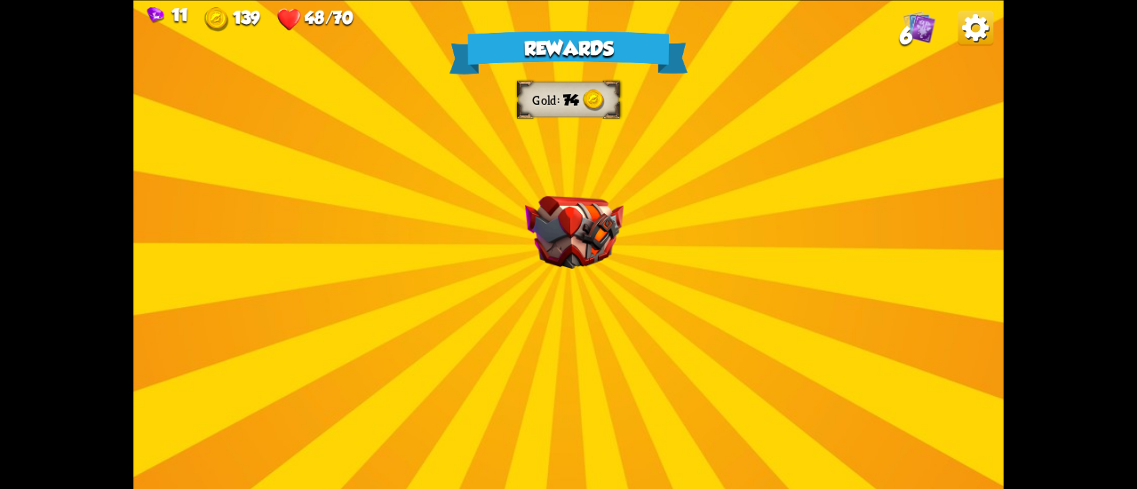
click at [561, 244] on img at bounding box center [574, 231] width 99 height 73
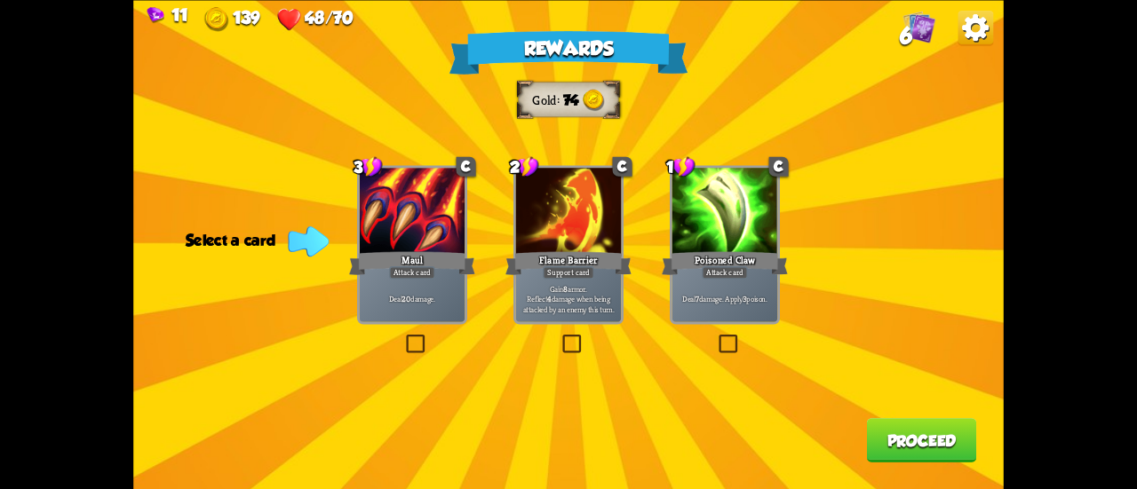
click at [716, 337] on label at bounding box center [716, 337] width 0 height 0
click at [0, 0] on input "checkbox" at bounding box center [0, 0] width 0 height 0
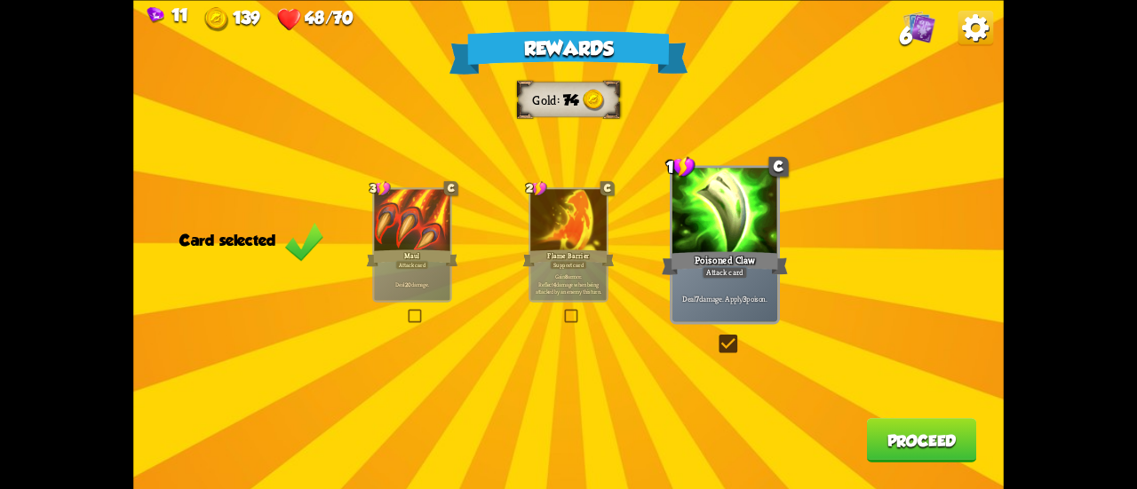
click at [552, 252] on div "Flame Barrier" at bounding box center [568, 258] width 91 height 20
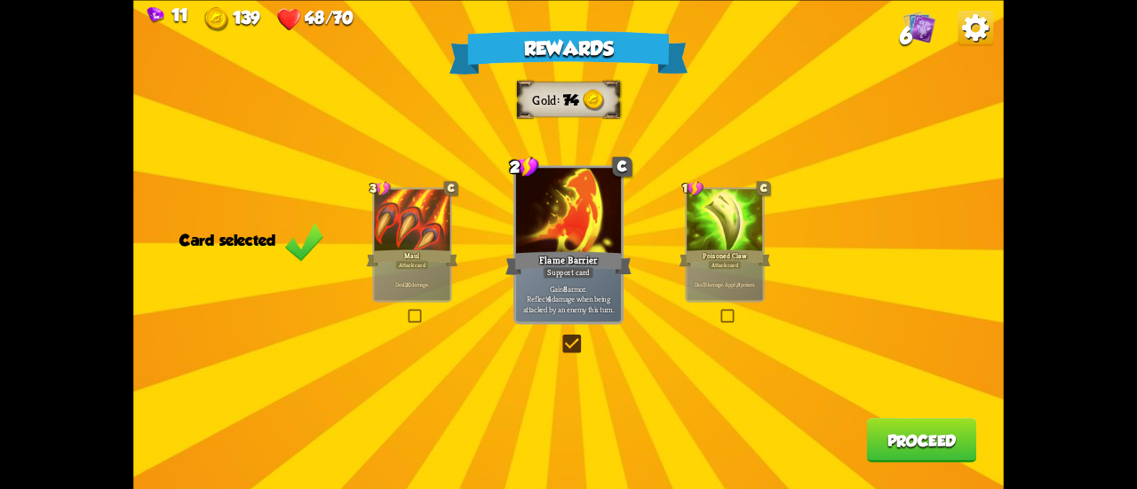
click at [921, 447] on button "Proceed" at bounding box center [922, 440] width 110 height 44
